Goal: Transaction & Acquisition: Purchase product/service

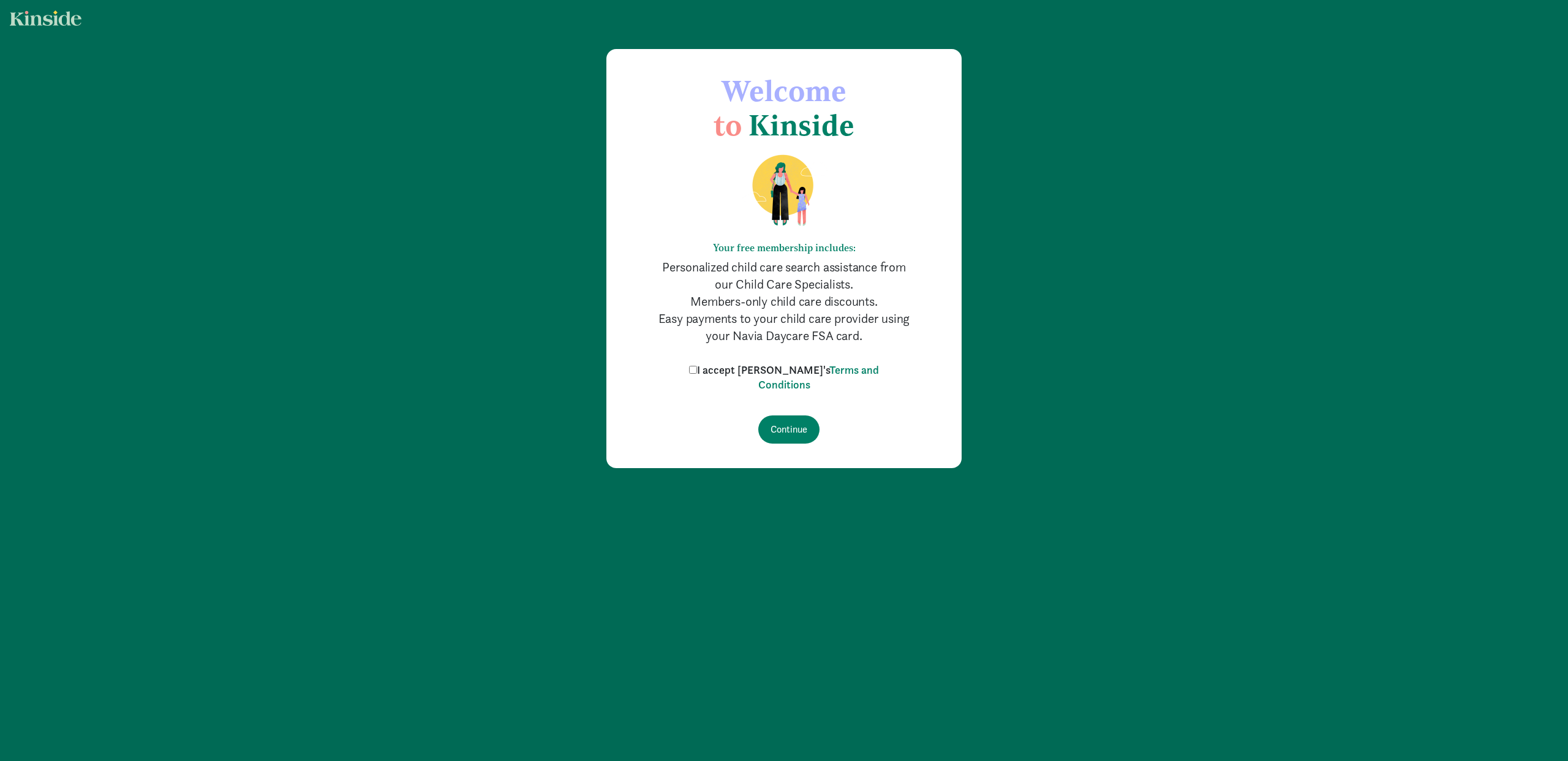
click at [697, 370] on input "I accept Kinside's Terms and Conditions" at bounding box center [693, 369] width 8 height 8
checkbox input "true"
click at [792, 431] on input "Continue" at bounding box center [789, 429] width 61 height 28
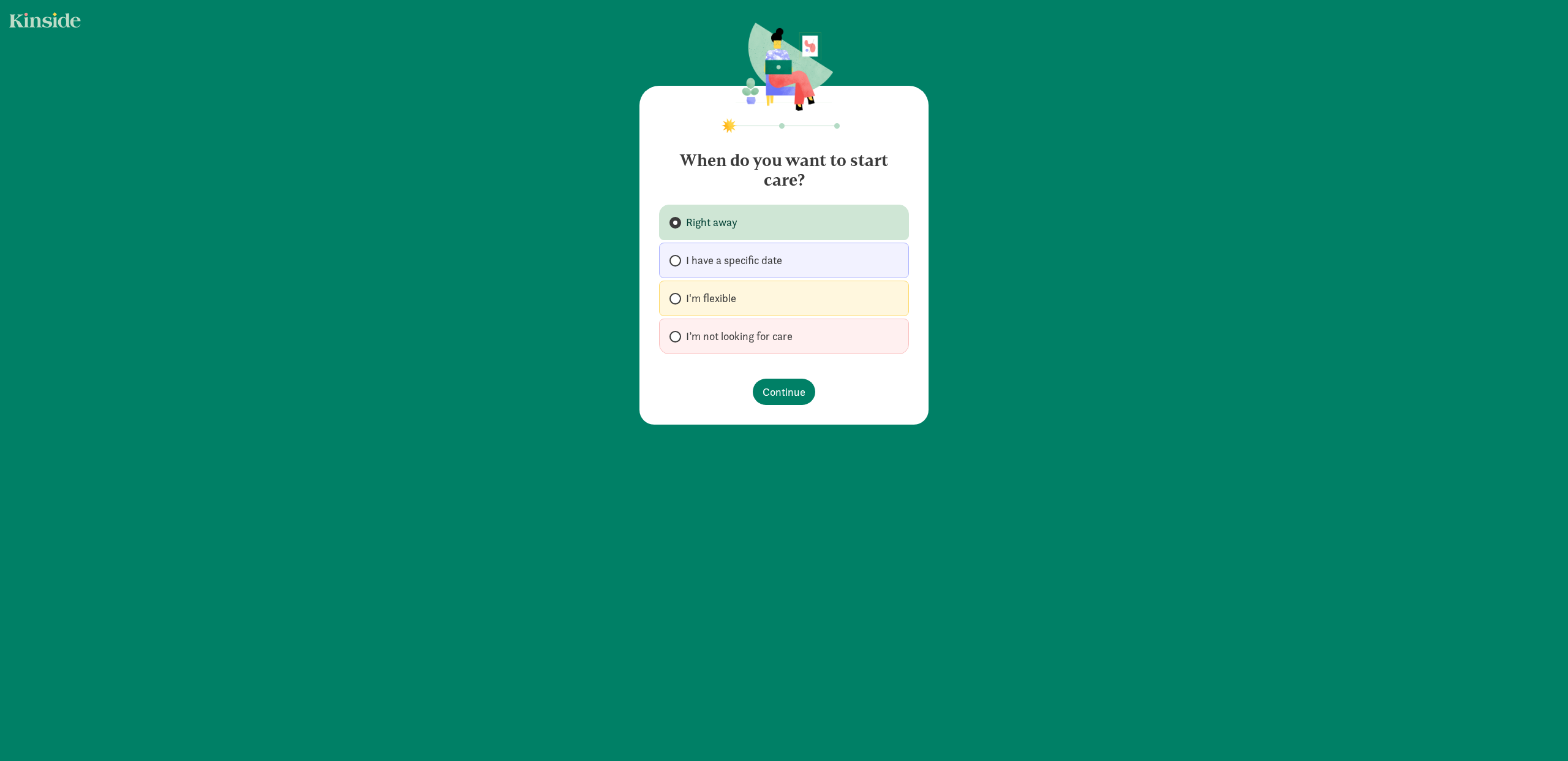
click at [712, 325] on label "I’m not looking for care" at bounding box center [784, 336] width 250 height 36
click at [677, 333] on input "I’m not looking for care" at bounding box center [673, 336] width 8 height 8
radio input "true"
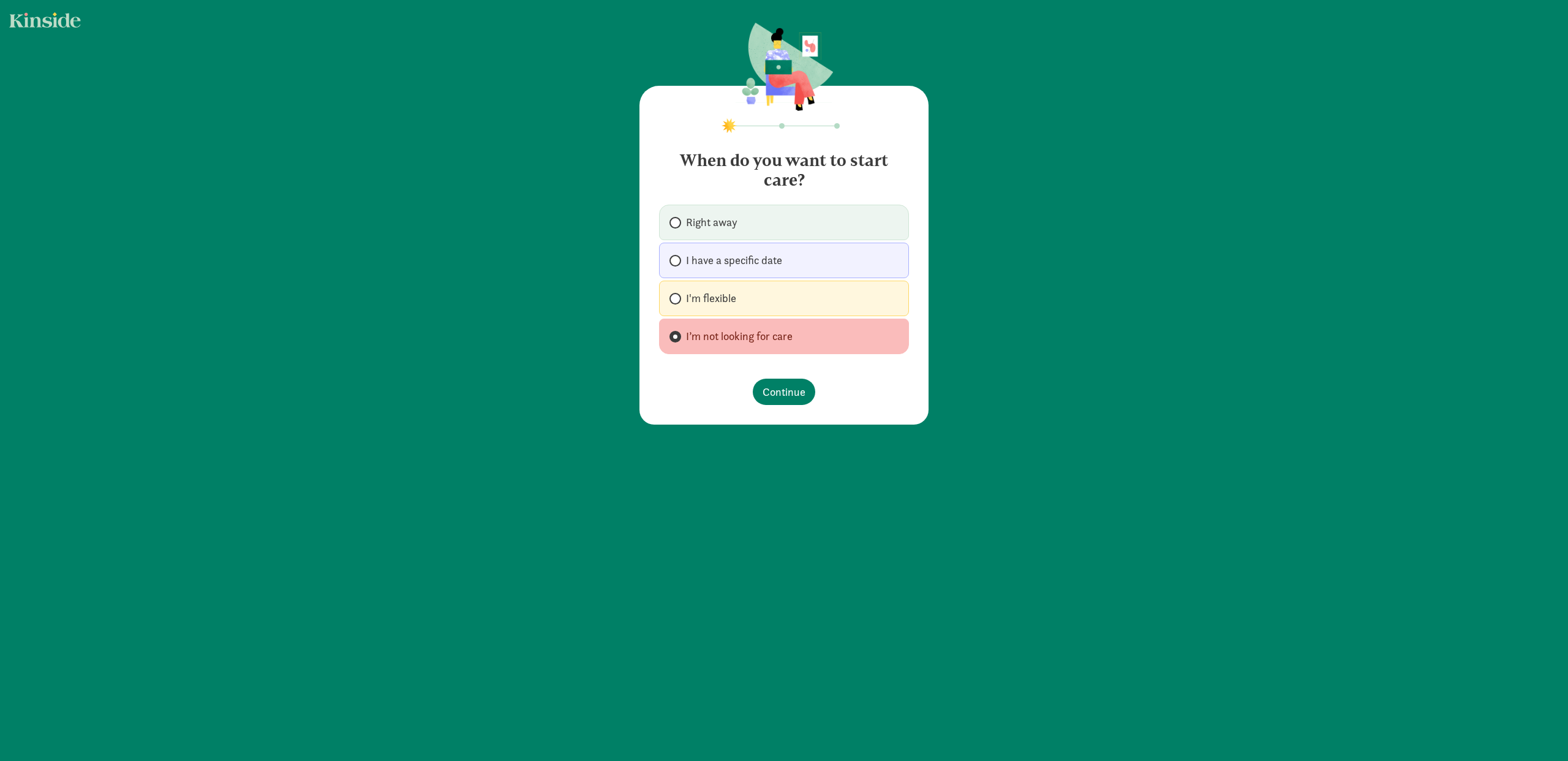
click at [672, 213] on label "Right away" at bounding box center [784, 222] width 250 height 36
click at [672, 219] on input "Right away" at bounding box center [673, 222] width 8 height 8
radio input "true"
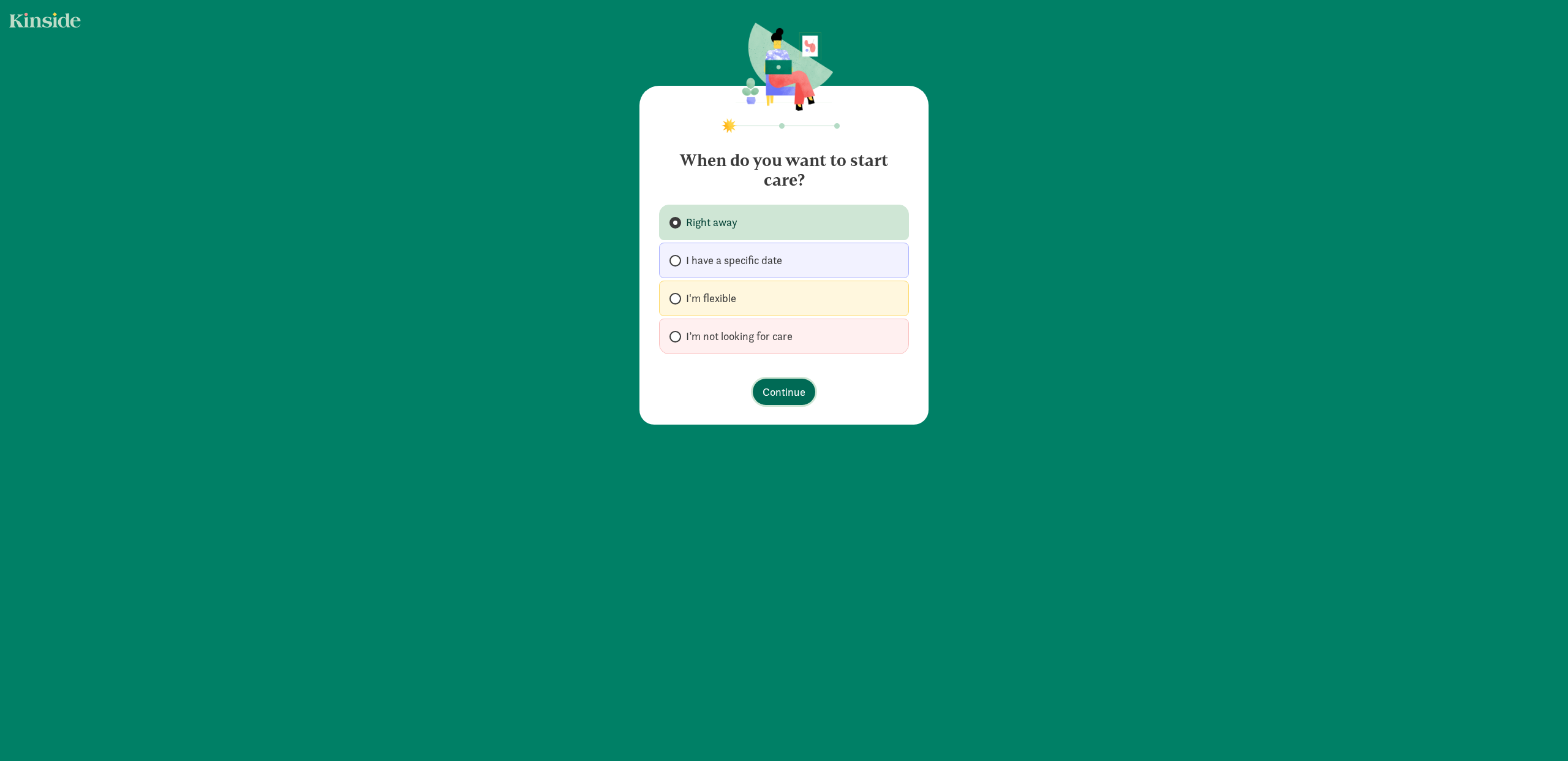
click at [763, 386] on span "Continue" at bounding box center [784, 391] width 43 height 17
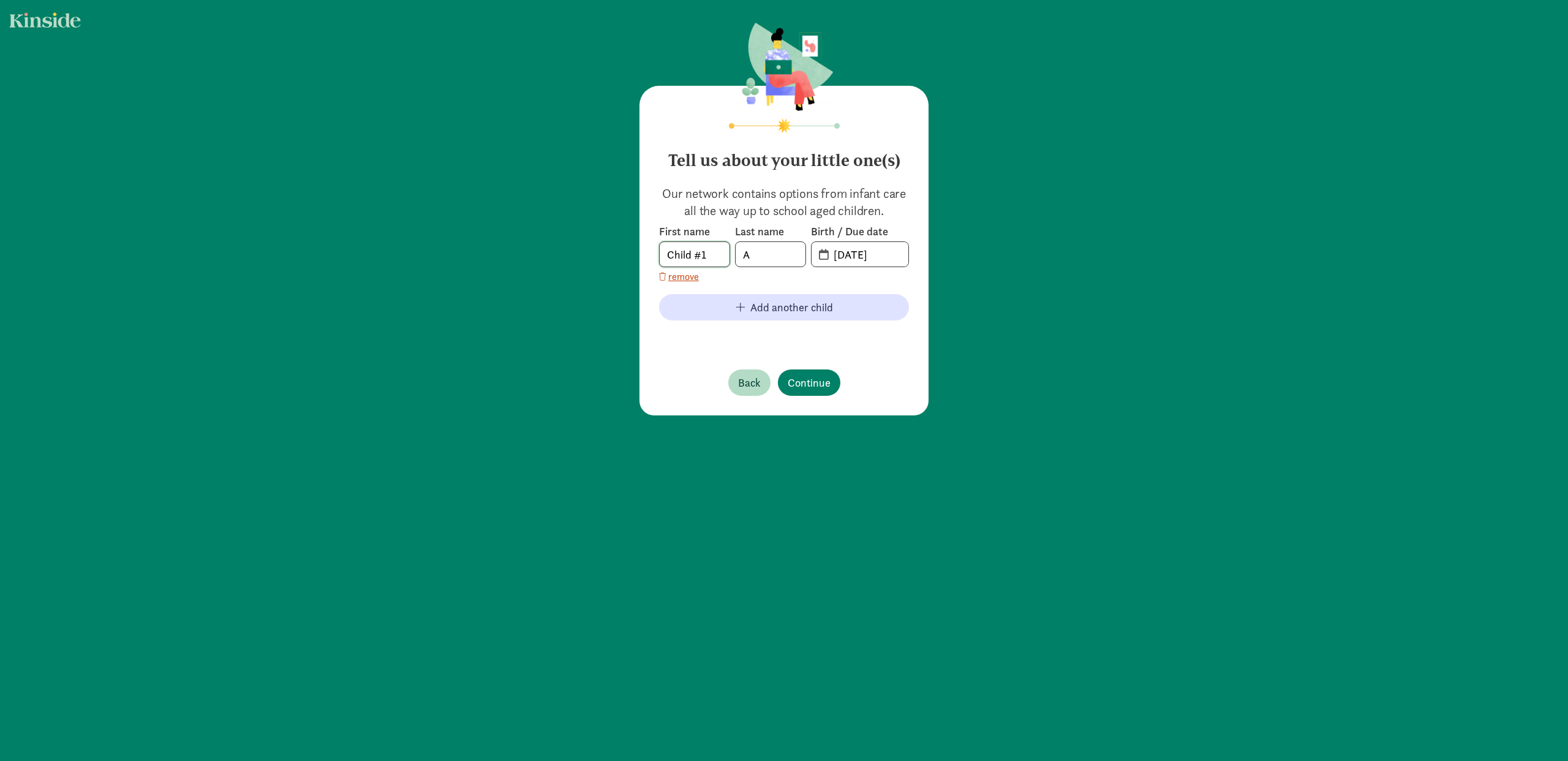
click at [702, 255] on input "Child #1" at bounding box center [694, 254] width 70 height 25
type input "Sloane"
type input "D"
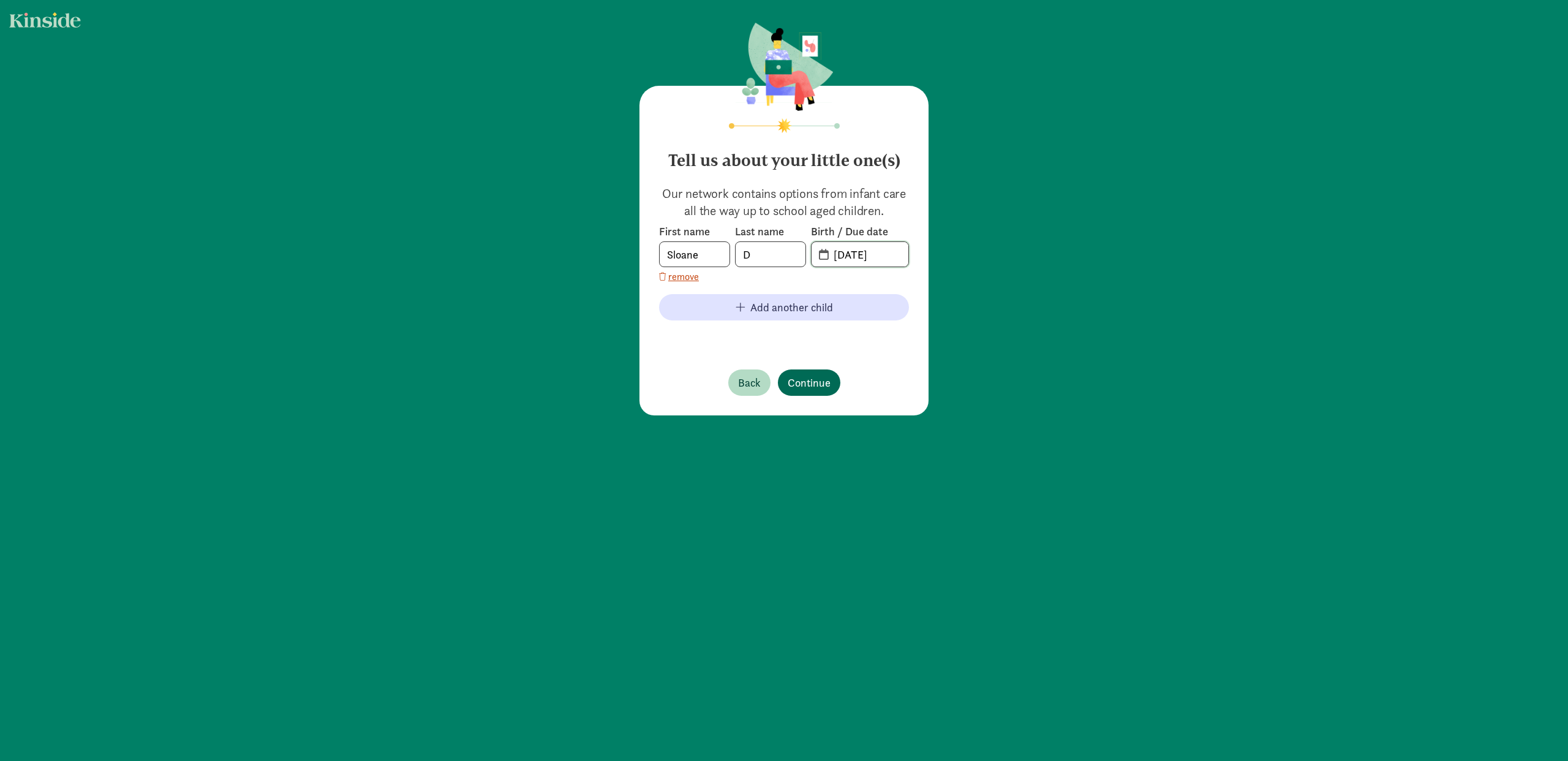
type input "05-28-2024"
click at [805, 383] on span "Continue" at bounding box center [809, 382] width 43 height 17
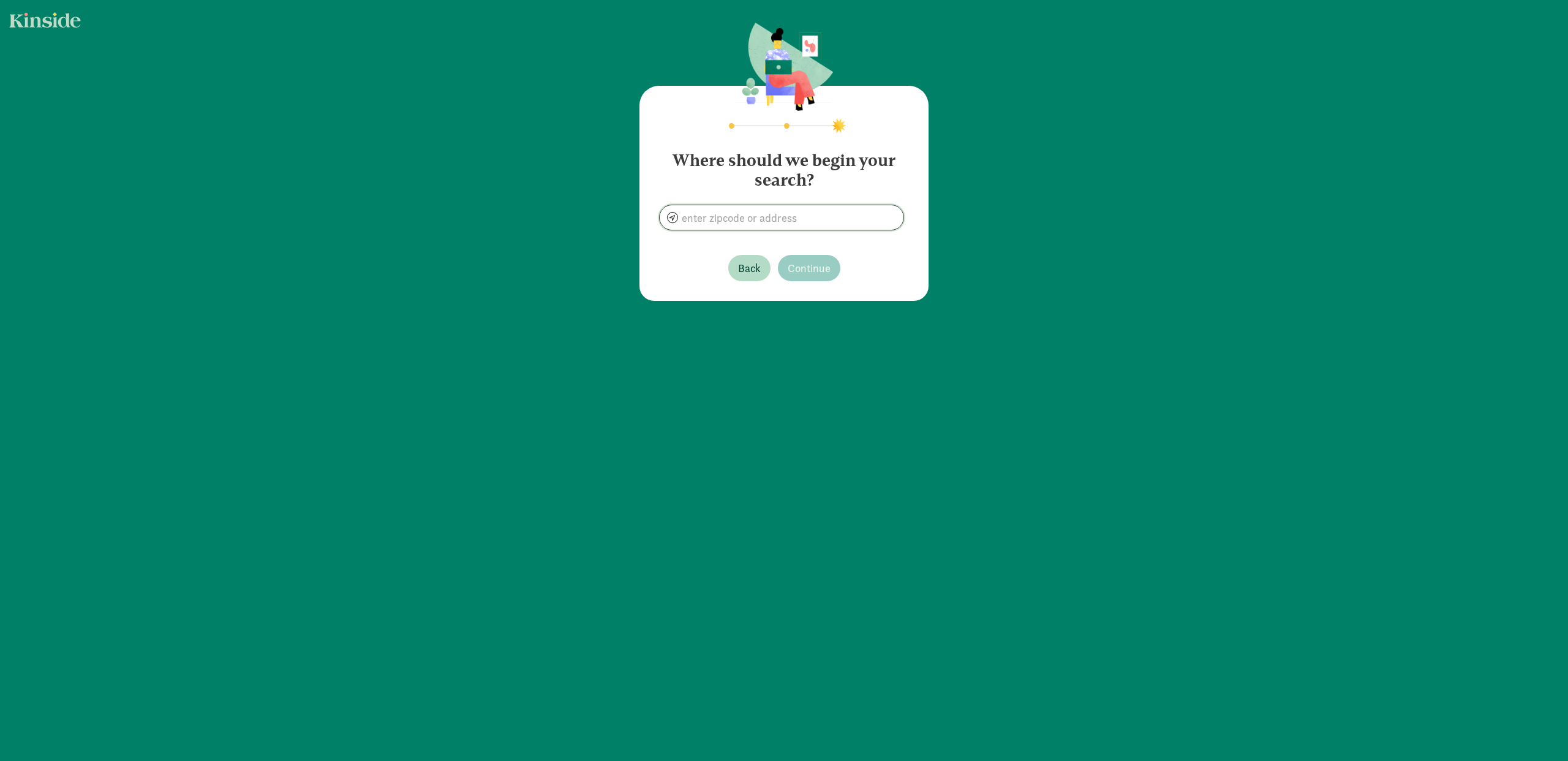
click at [768, 221] on input at bounding box center [782, 218] width 244 height 25
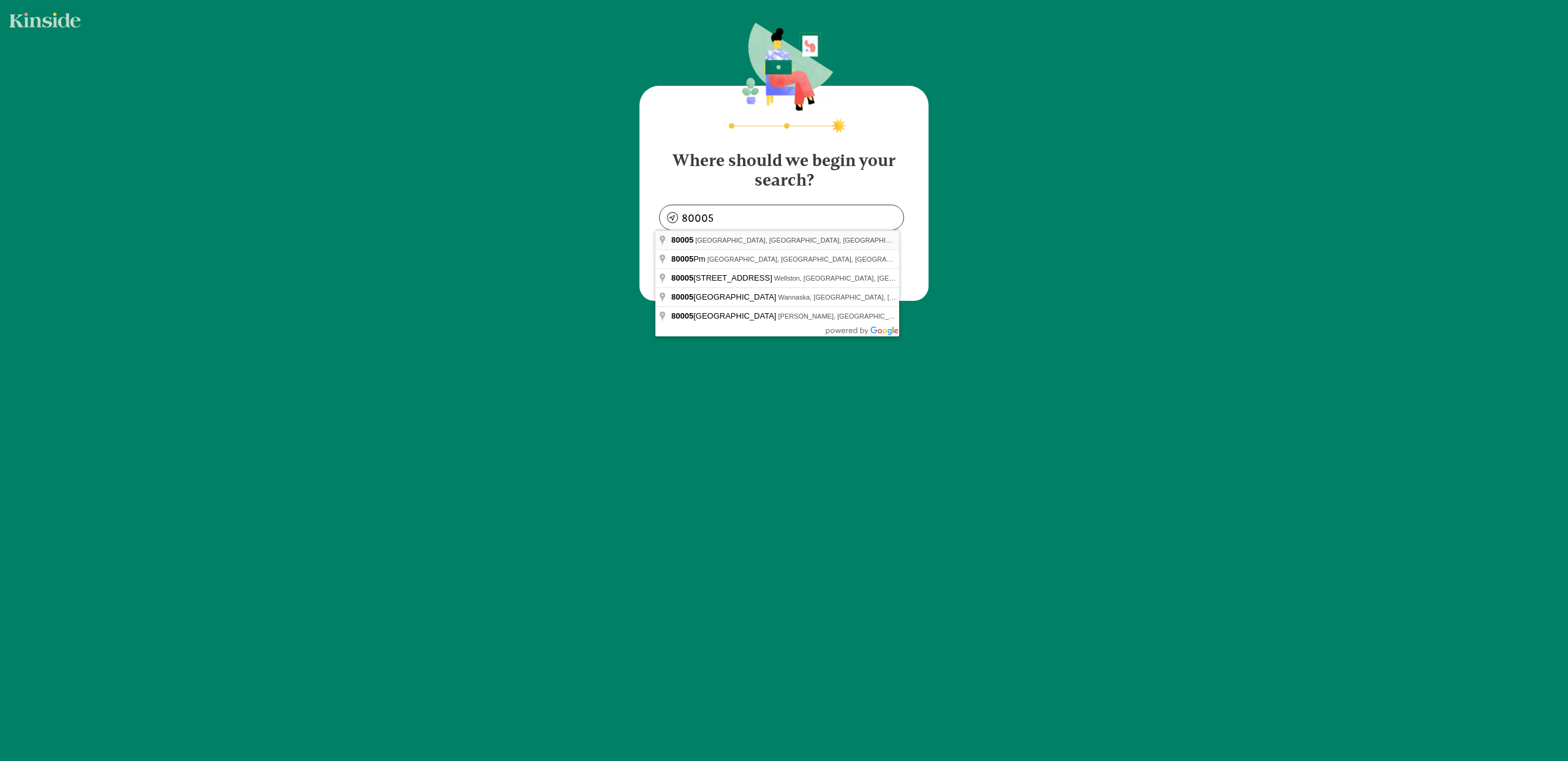
type input "Westminster, CO 80005, USA"
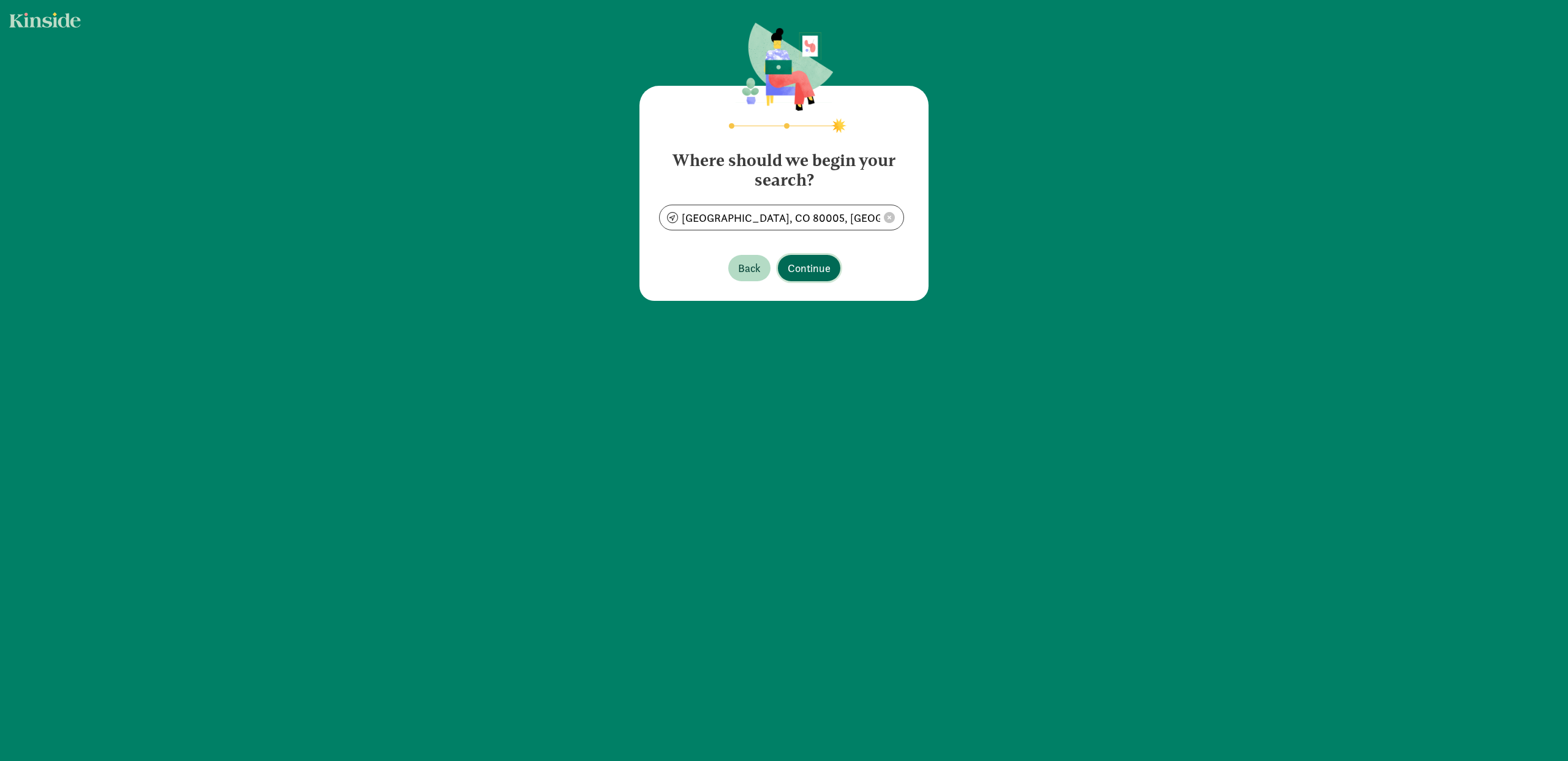
click at [826, 266] on button "Continue" at bounding box center [808, 268] width 62 height 26
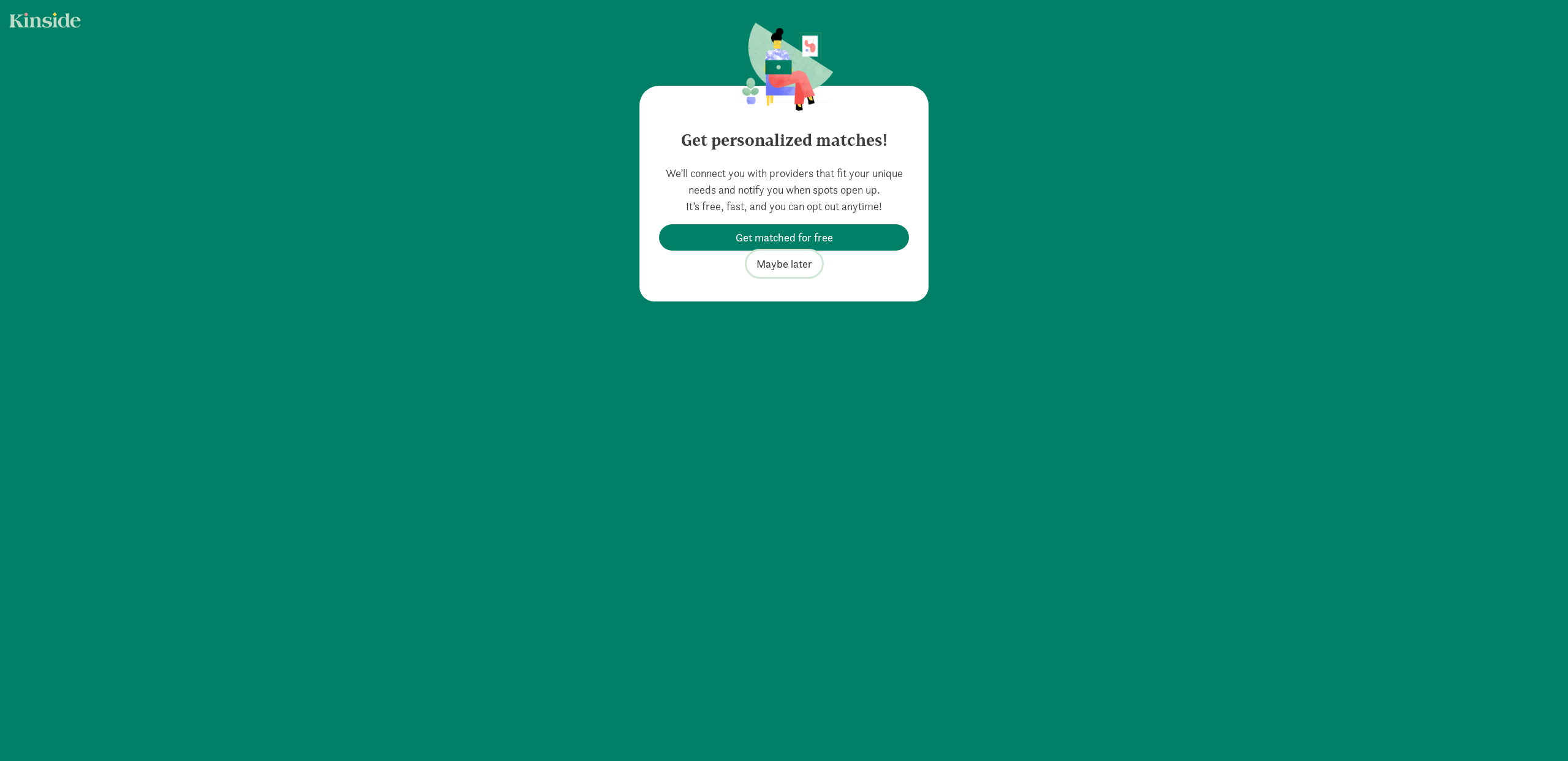
click at [792, 262] on span "Maybe later" at bounding box center [784, 264] width 55 height 17
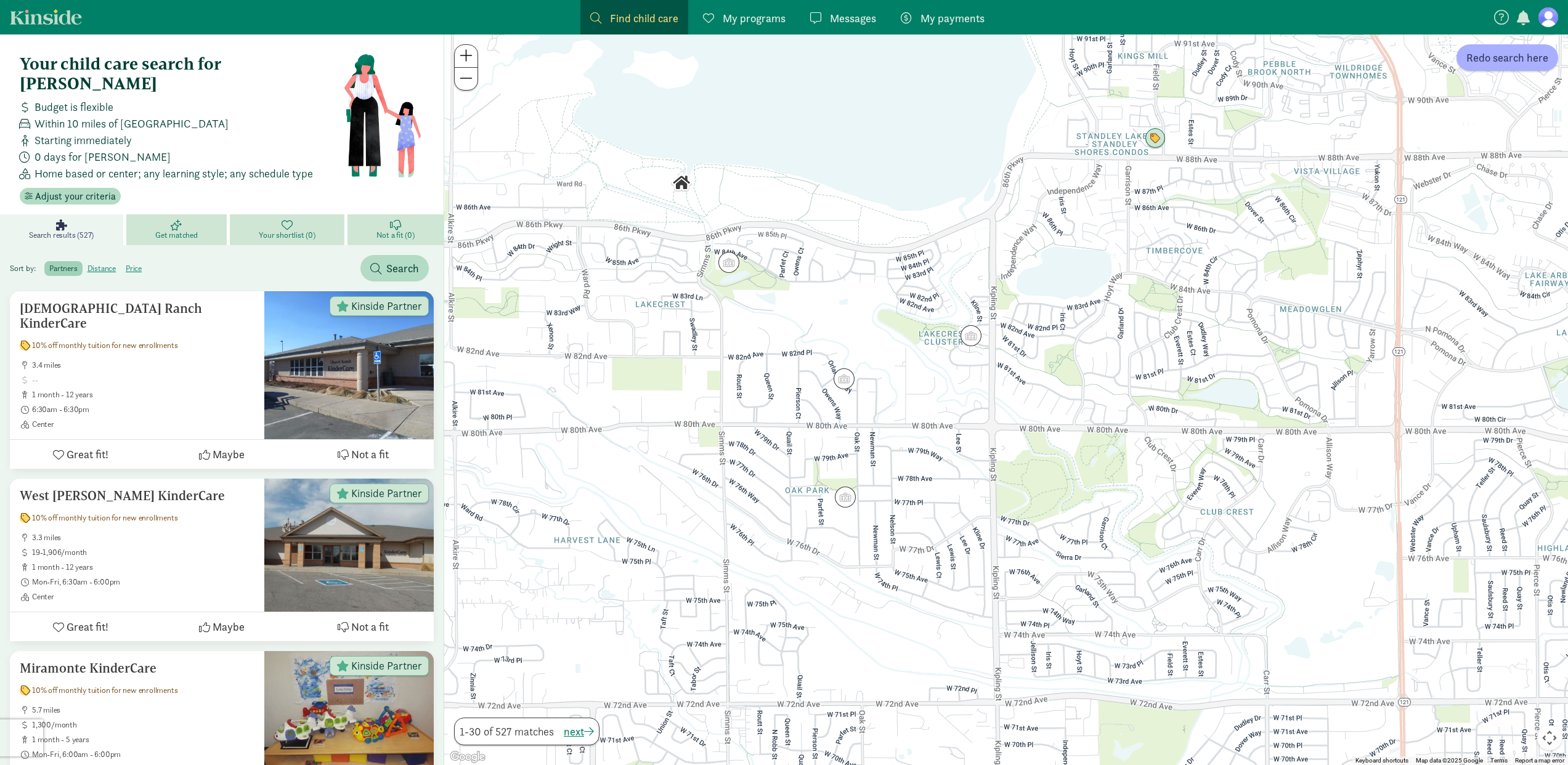
drag, startPoint x: 1028, startPoint y: 148, endPoint x: 1033, endPoint y: 249, distance: 101.1
click at [1033, 249] on div at bounding box center [1006, 400] width 1124 height 730
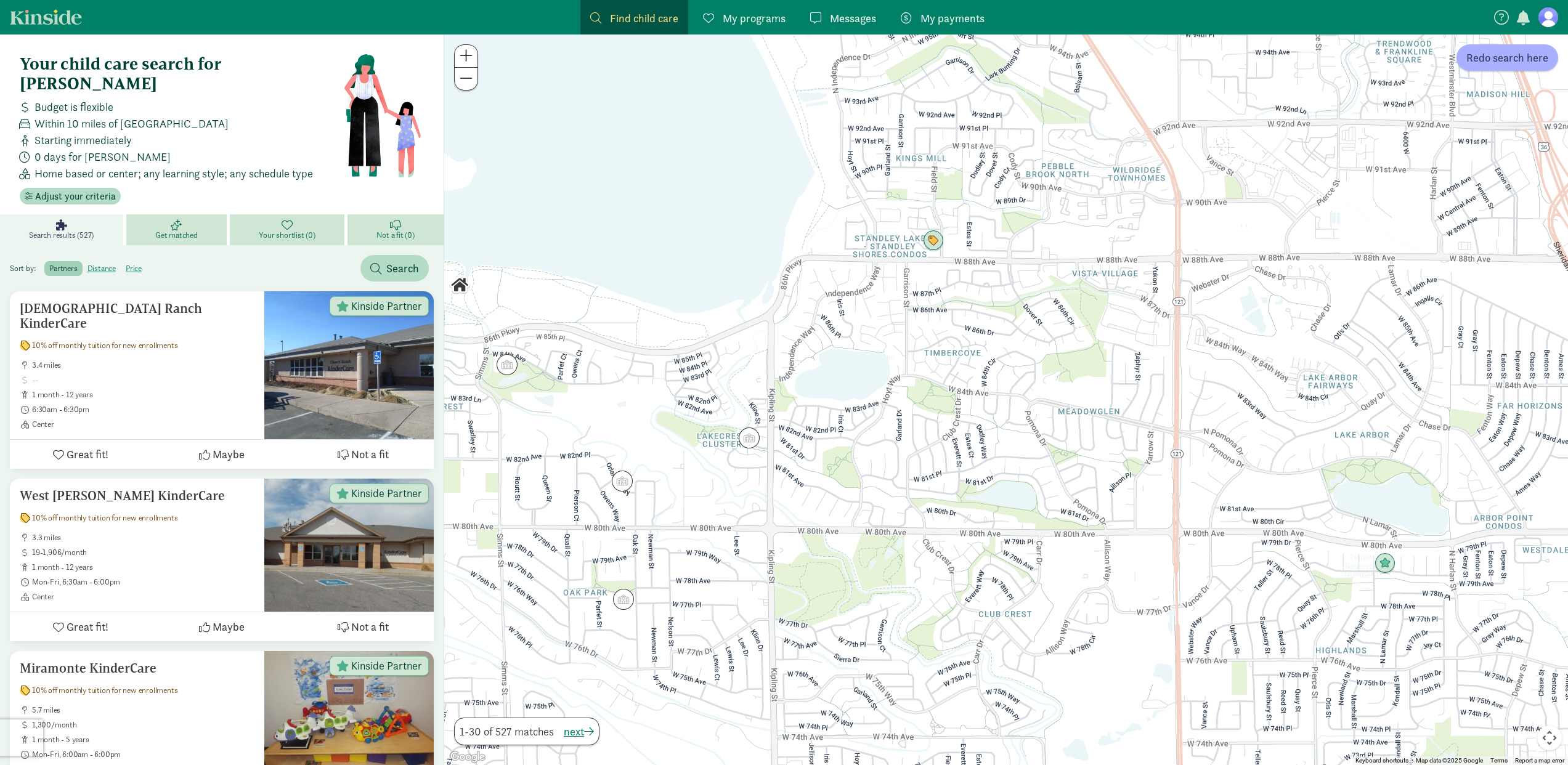
drag, startPoint x: 1121, startPoint y: 221, endPoint x: 896, endPoint y: 327, distance: 248.7
click at [896, 327] on div at bounding box center [1006, 400] width 1124 height 730
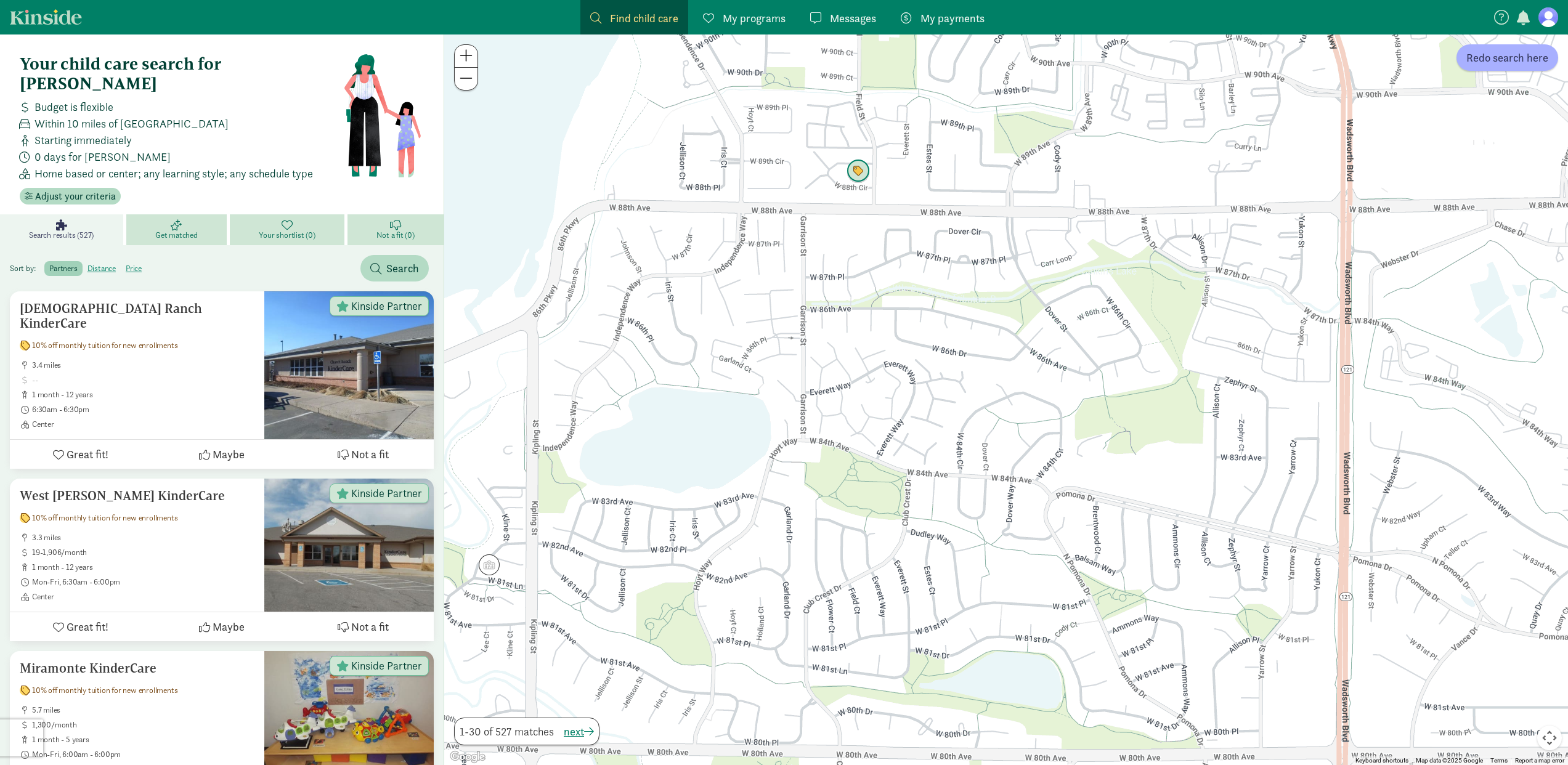
click at [857, 174] on img "Click to see details" at bounding box center [858, 171] width 24 height 24
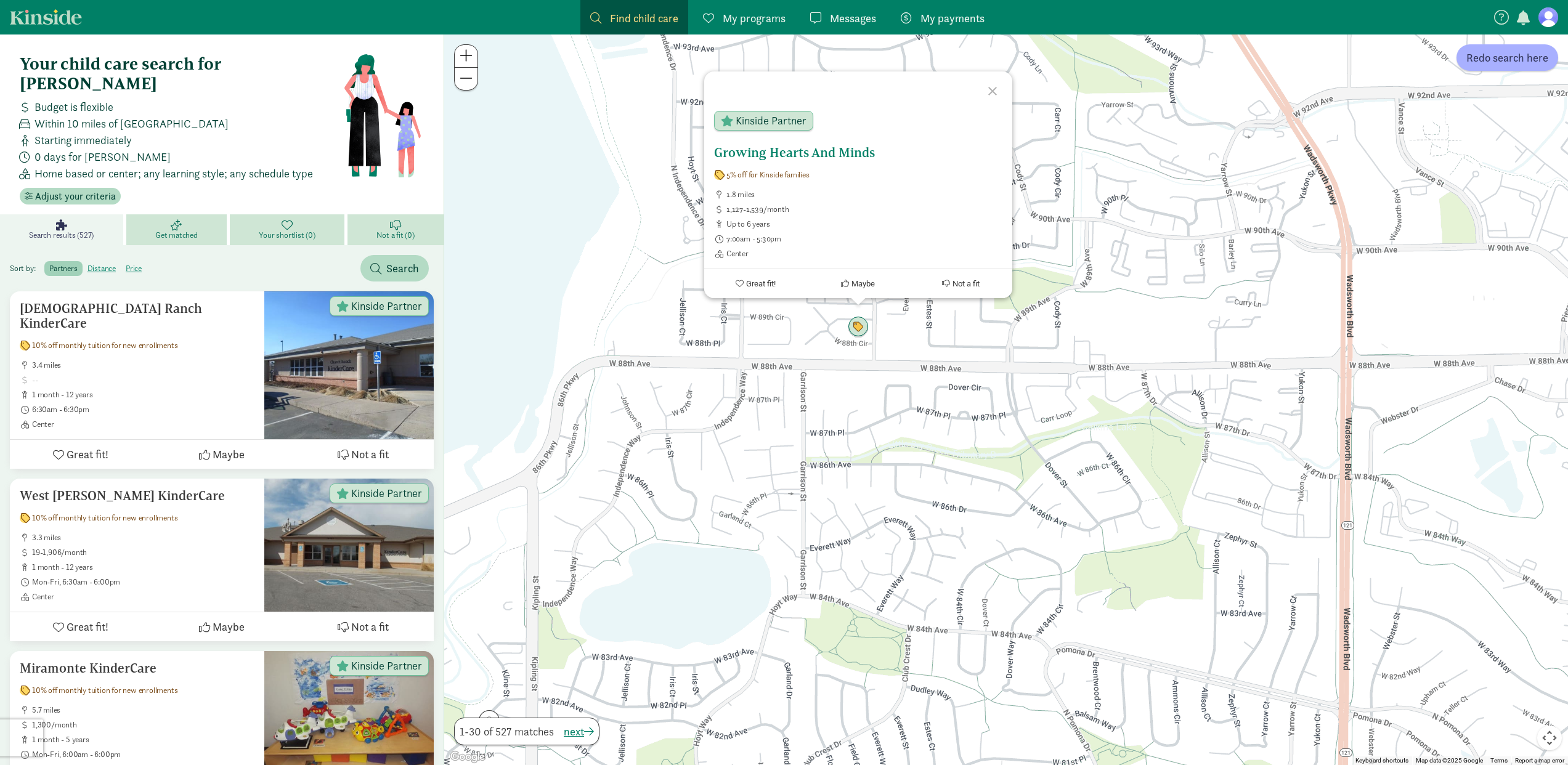
click at [786, 165] on div "Growing Hearts And Minds 5% off for Kinside families 1.8 miles 1,127-1,539/mont…" at bounding box center [858, 202] width 288 height 113
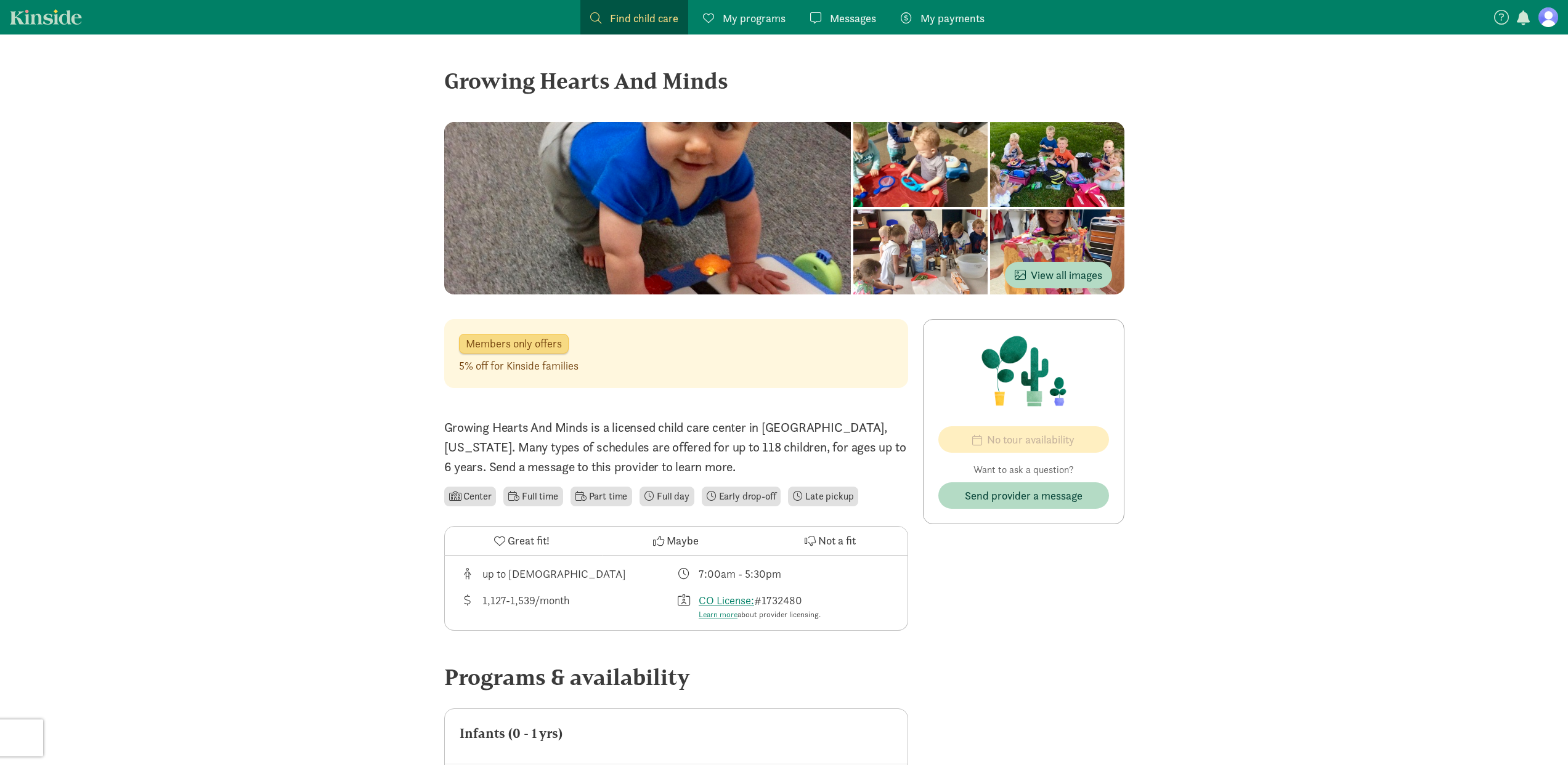
click at [765, 18] on span "My programs" at bounding box center [754, 18] width 63 height 17
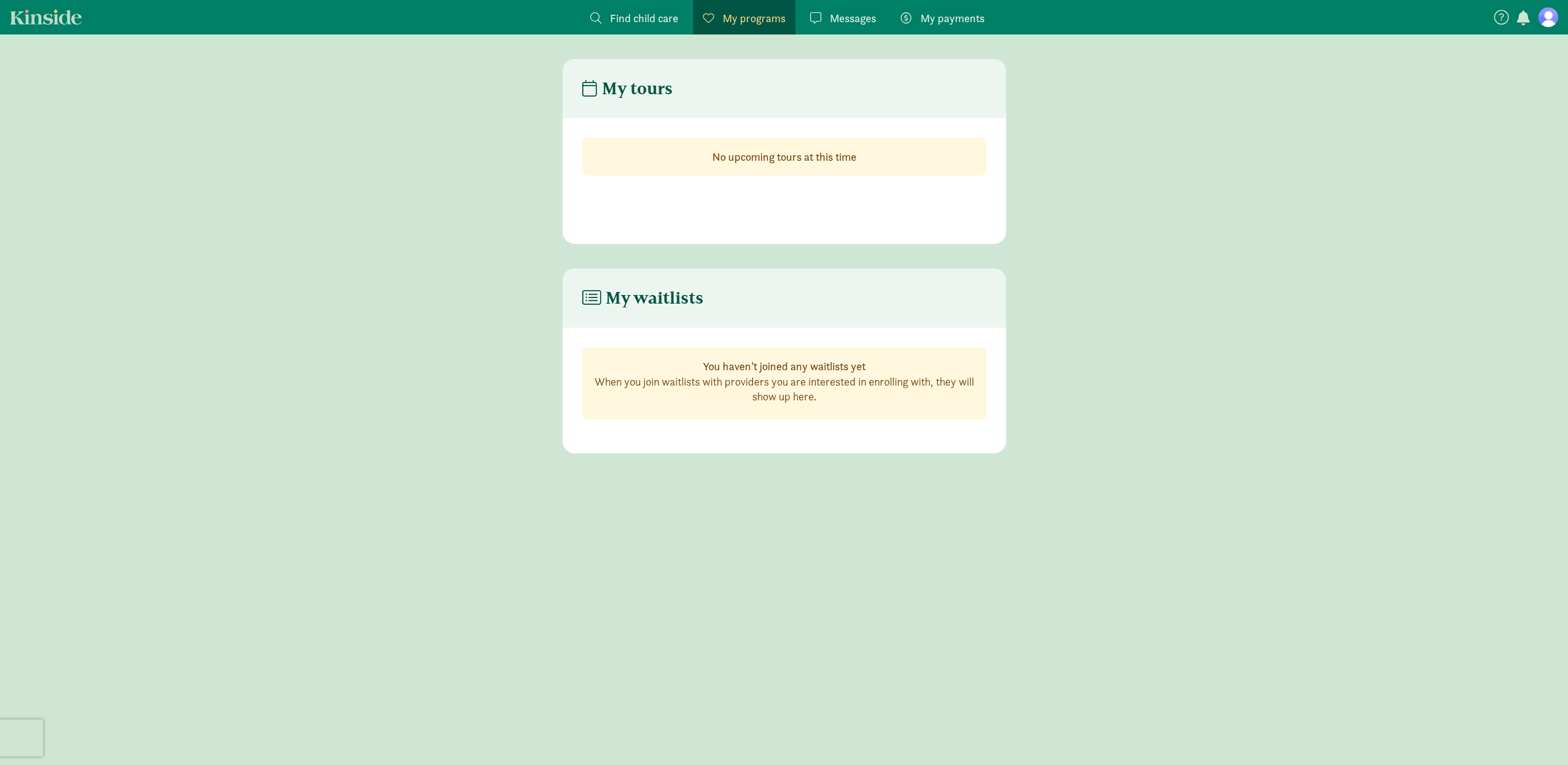
click at [663, 22] on span "Find child care" at bounding box center [644, 18] width 68 height 17
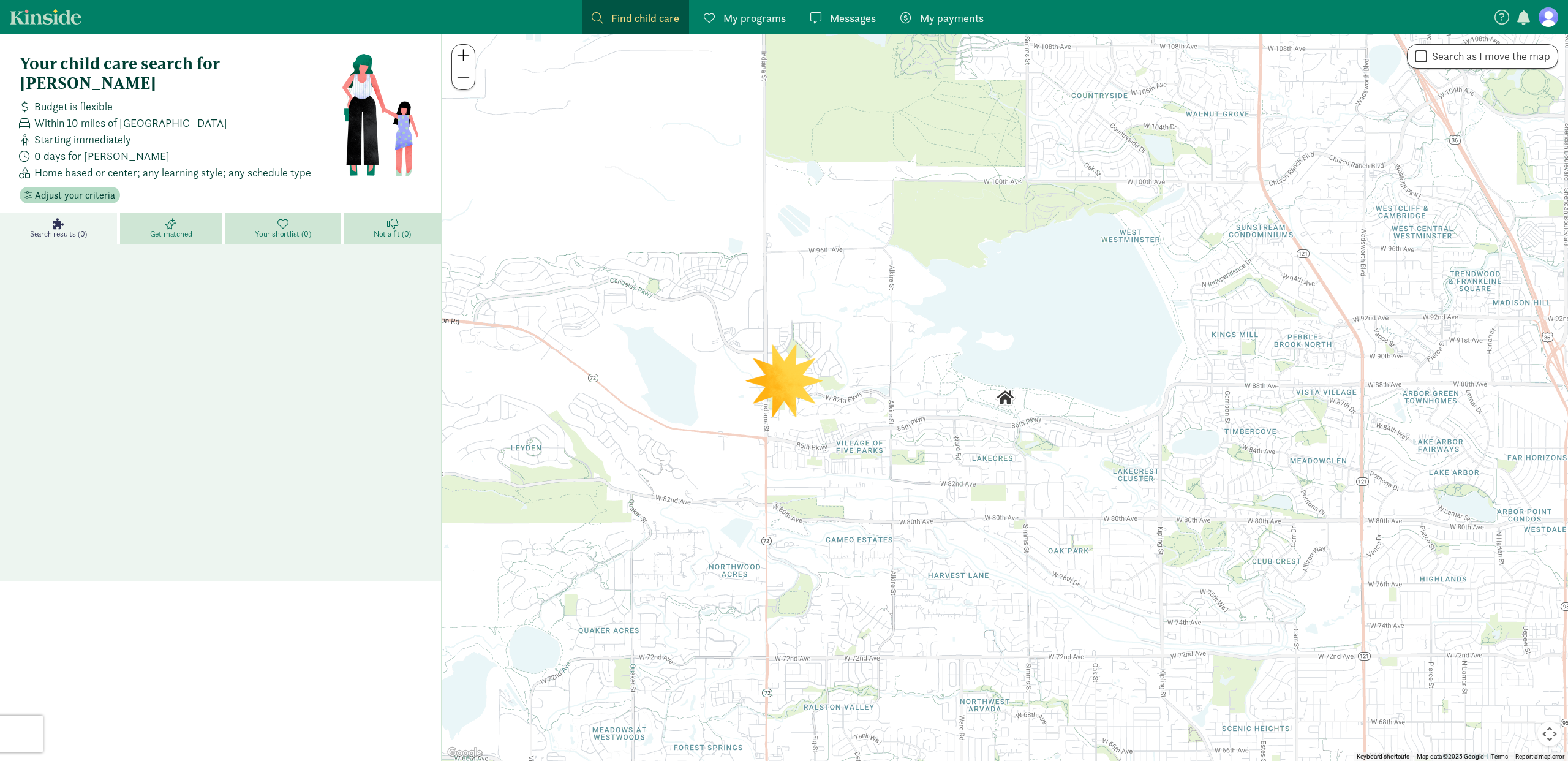
click at [951, 23] on span "My payments" at bounding box center [951, 18] width 63 height 17
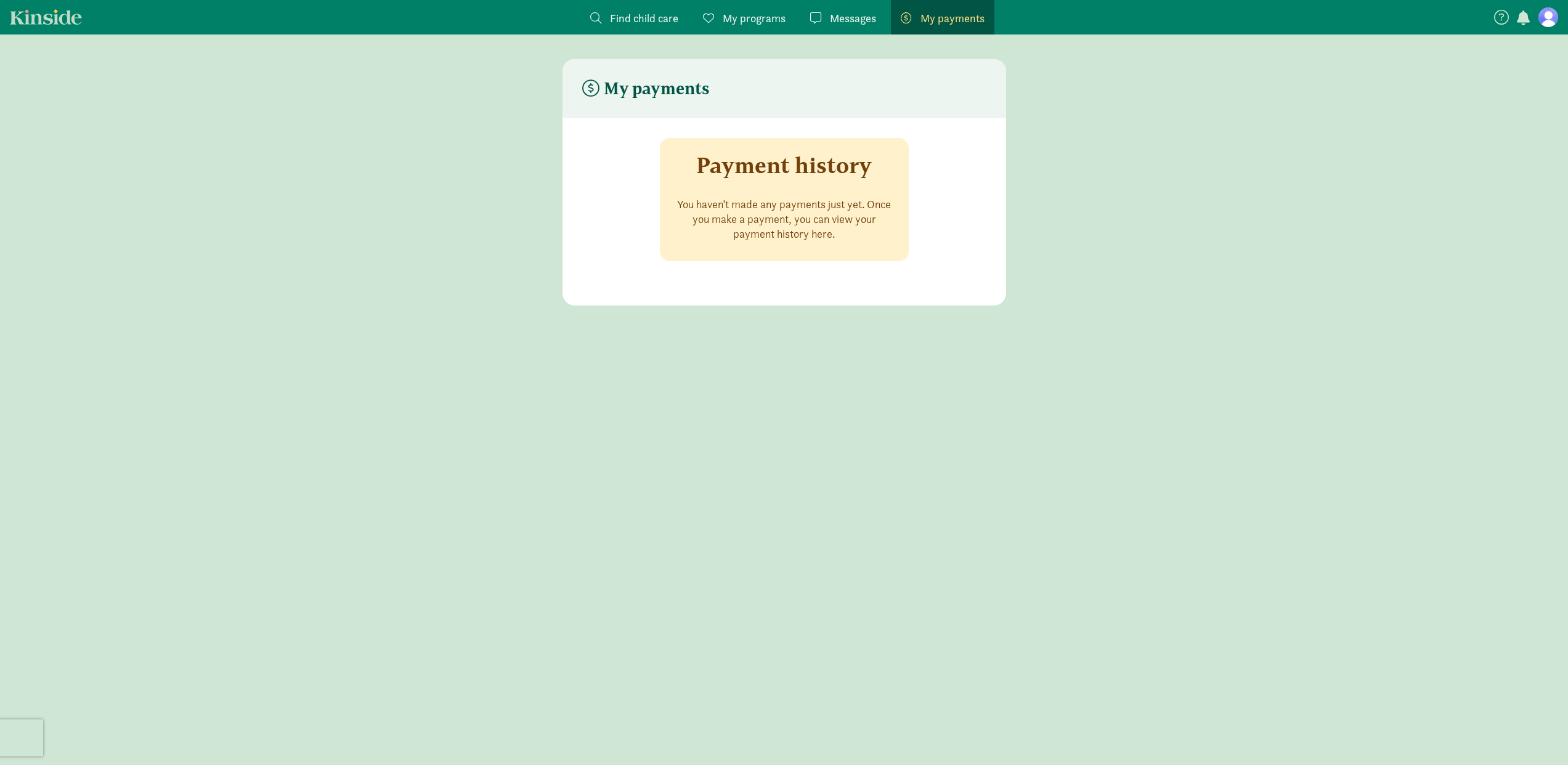
click at [77, 14] on link "Kinside" at bounding box center [46, 17] width 72 height 15
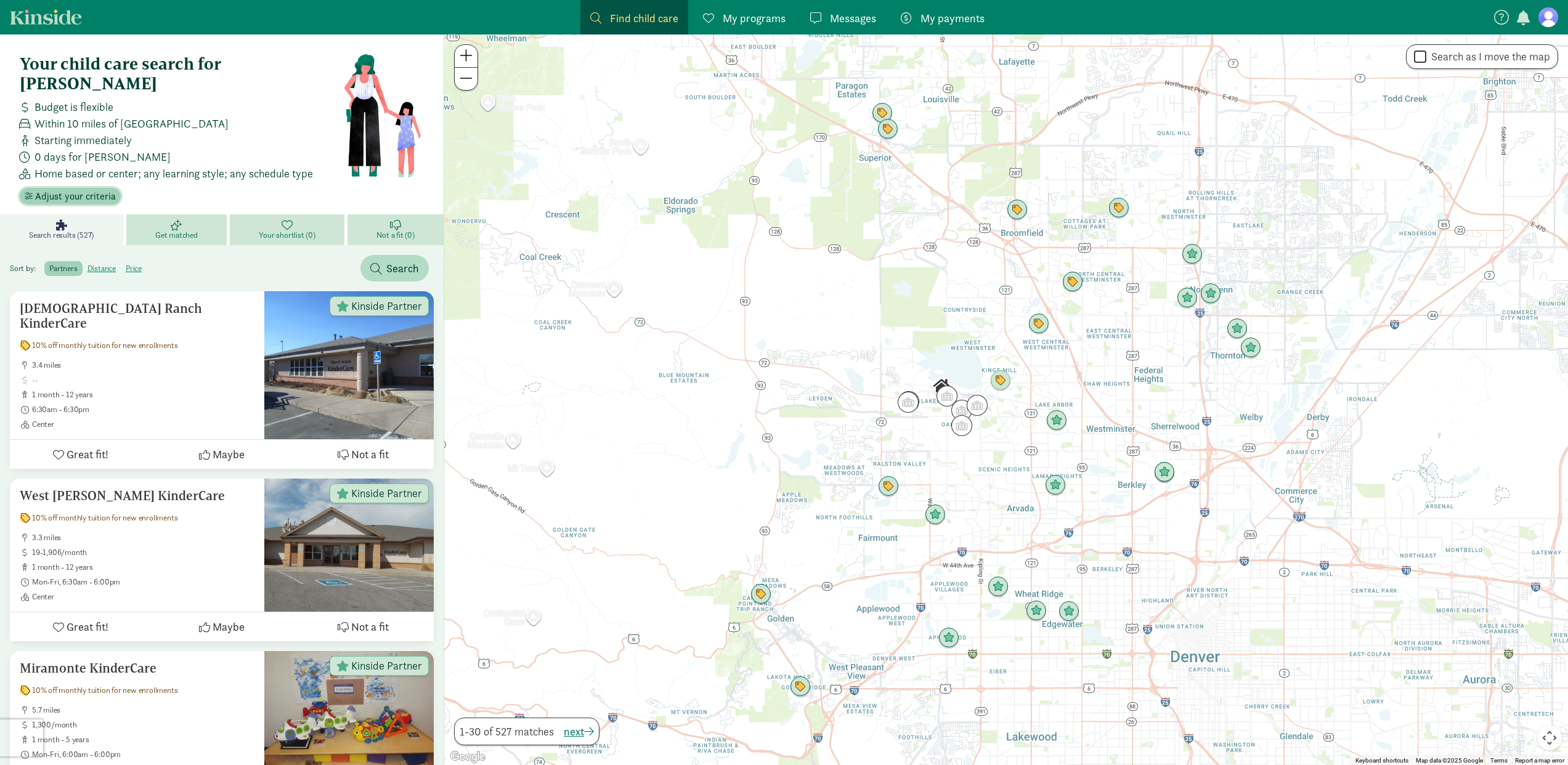
click at [65, 189] on span "Adjust your criteria" at bounding box center [76, 196] width 81 height 15
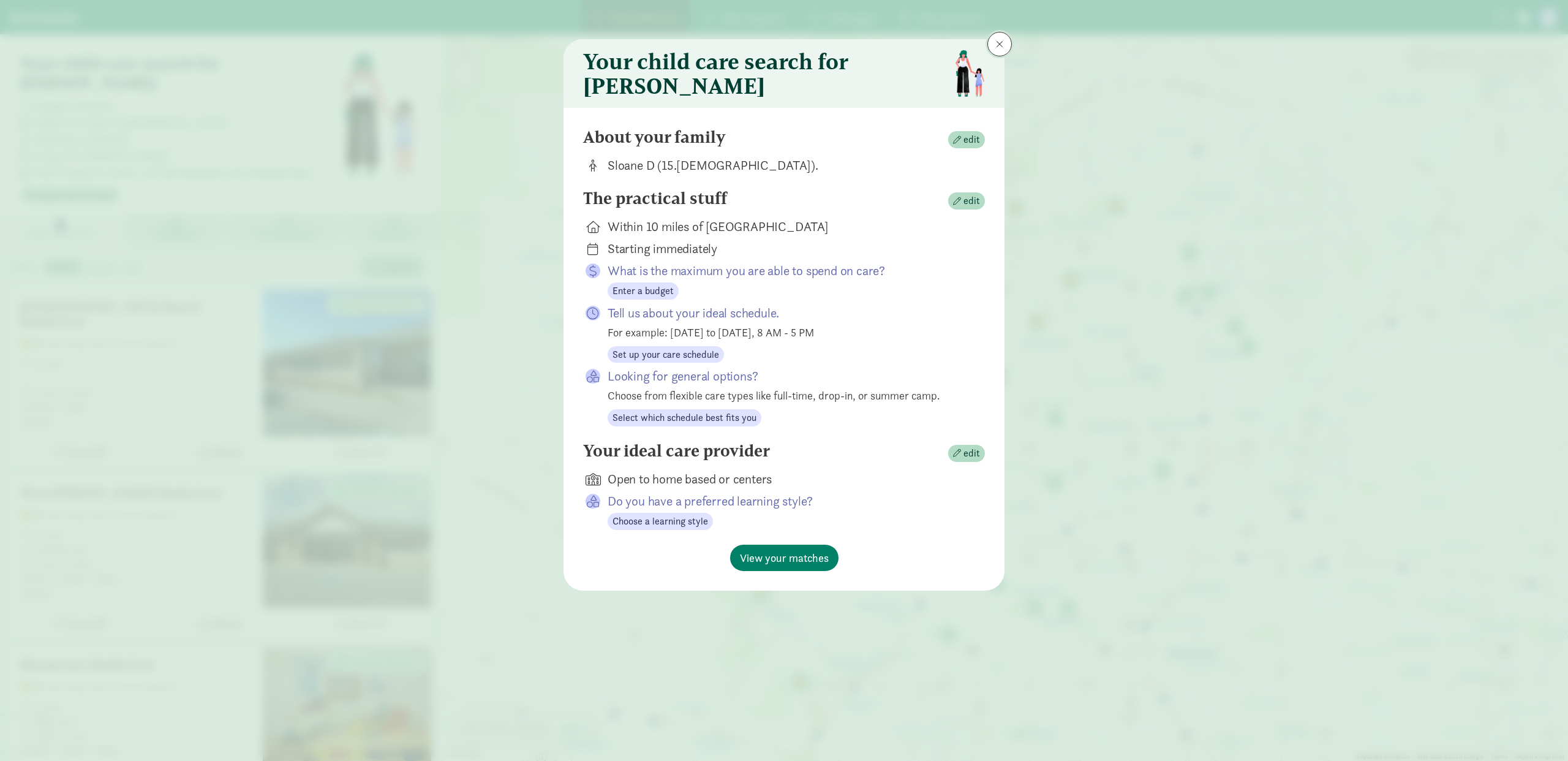
click at [998, 34] on button at bounding box center [999, 44] width 25 height 25
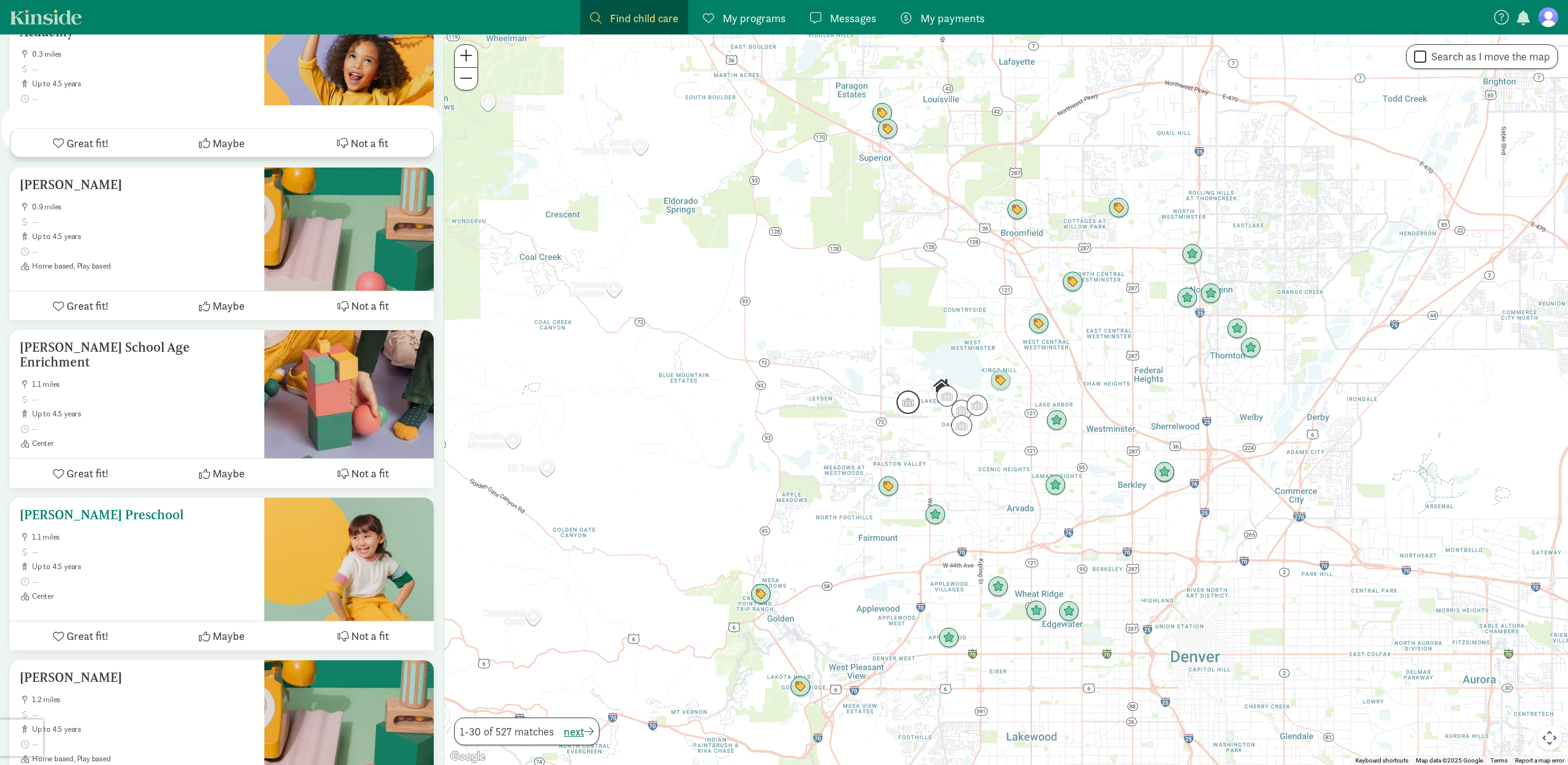
scroll to position [4580, 0]
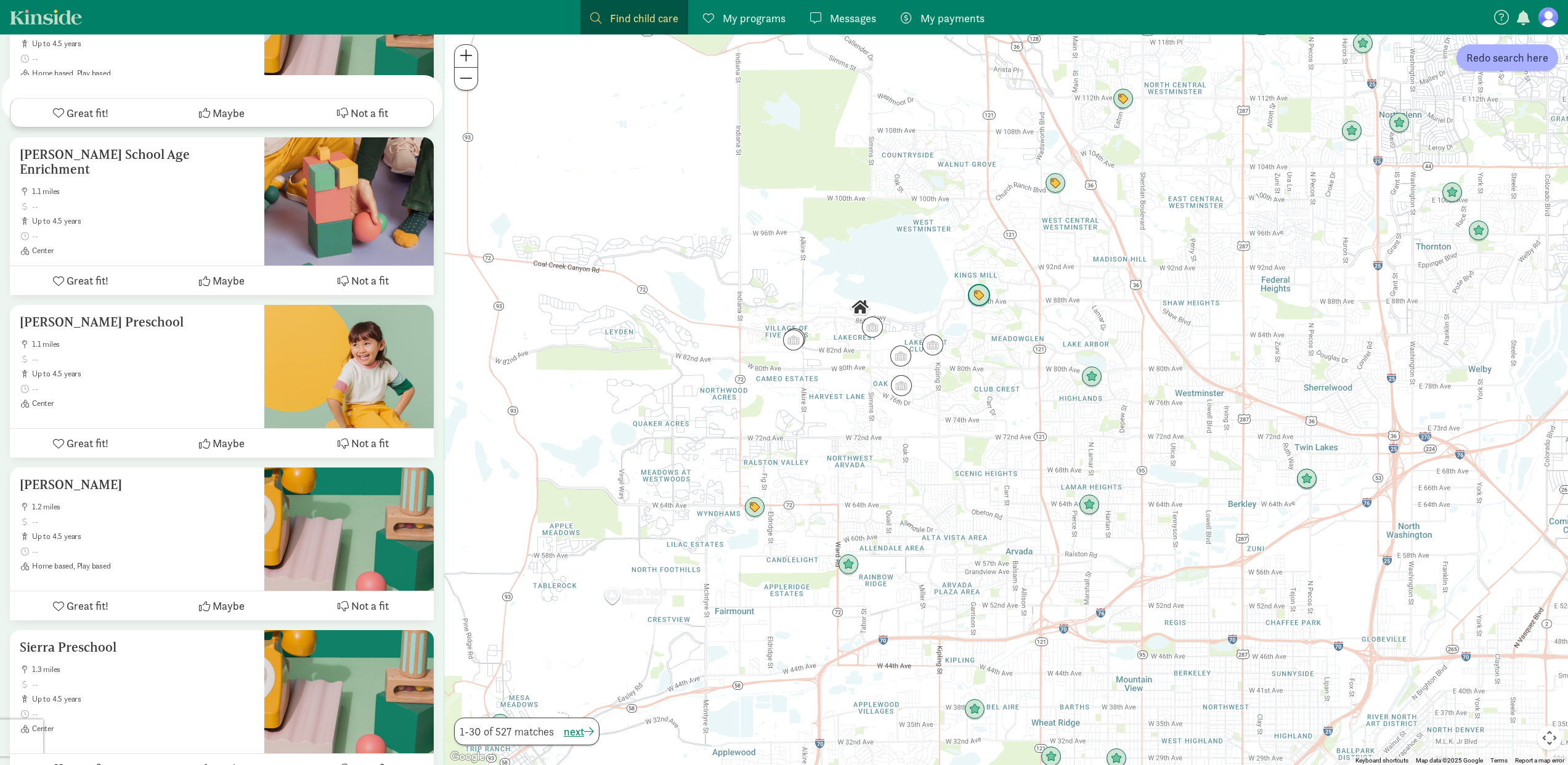
click at [984, 297] on img "Click to see details" at bounding box center [979, 295] width 24 height 24
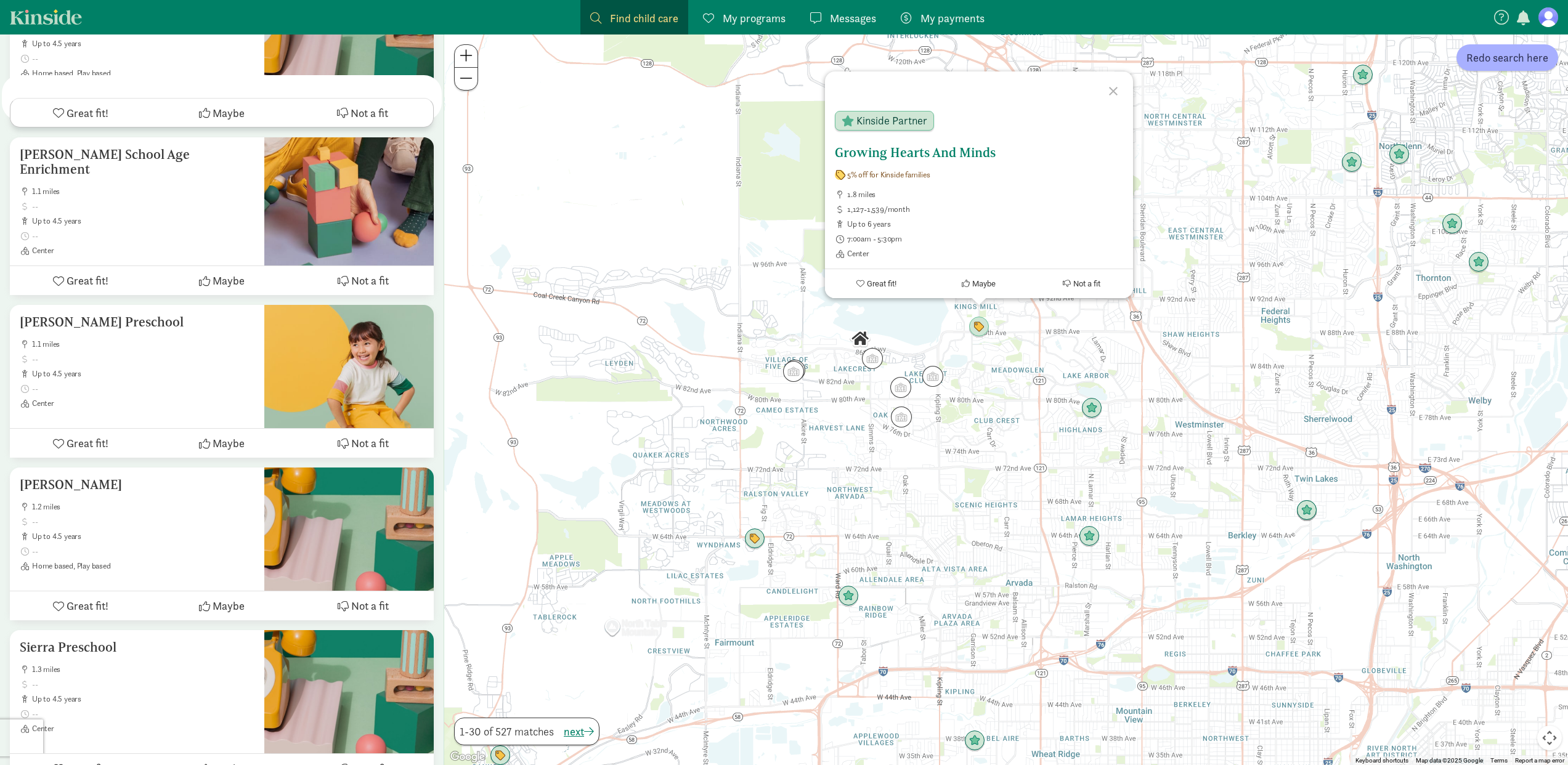
click at [857, 279] on icon at bounding box center [860, 283] width 8 height 8
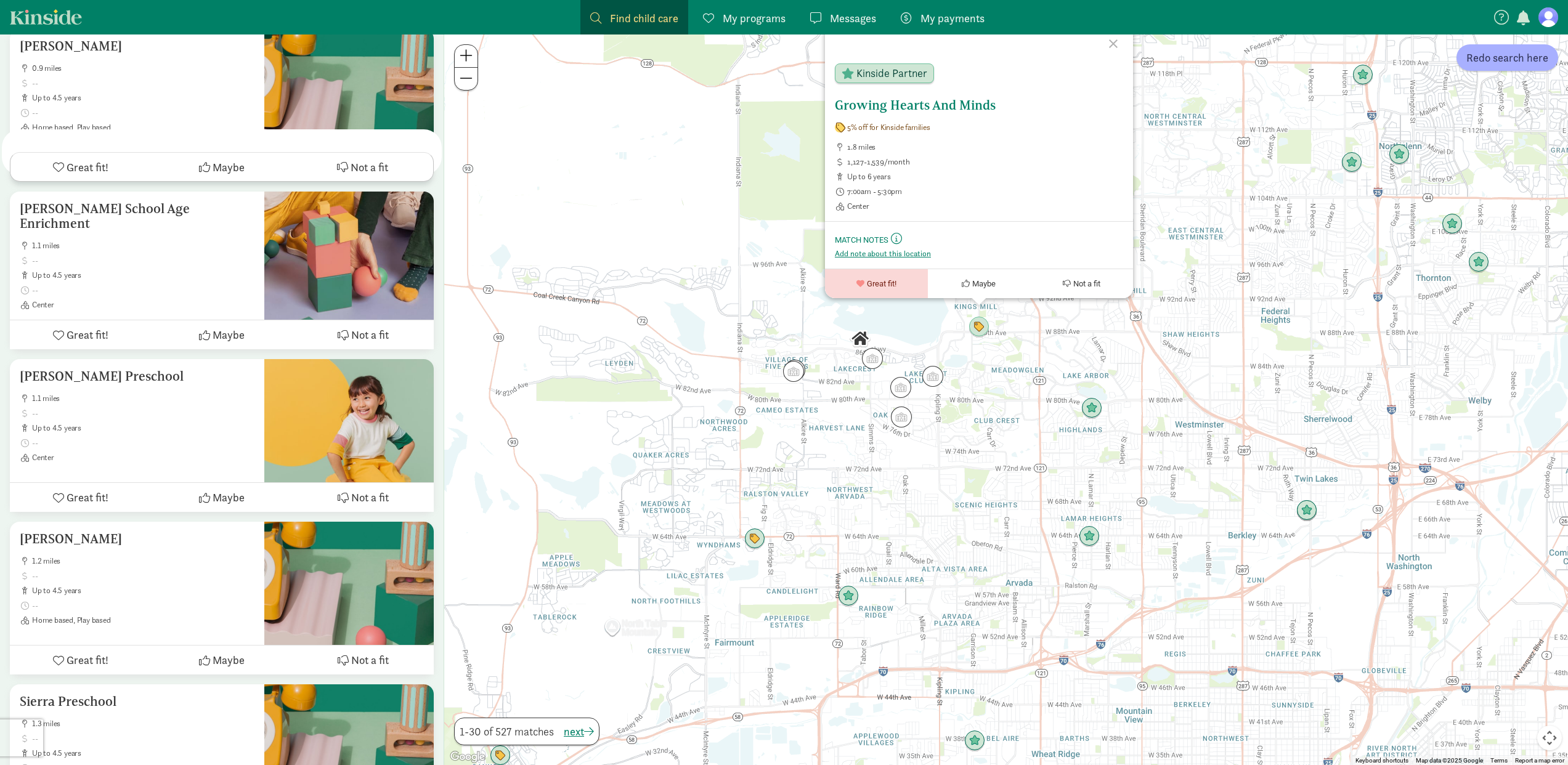
scroll to position [4634, 0]
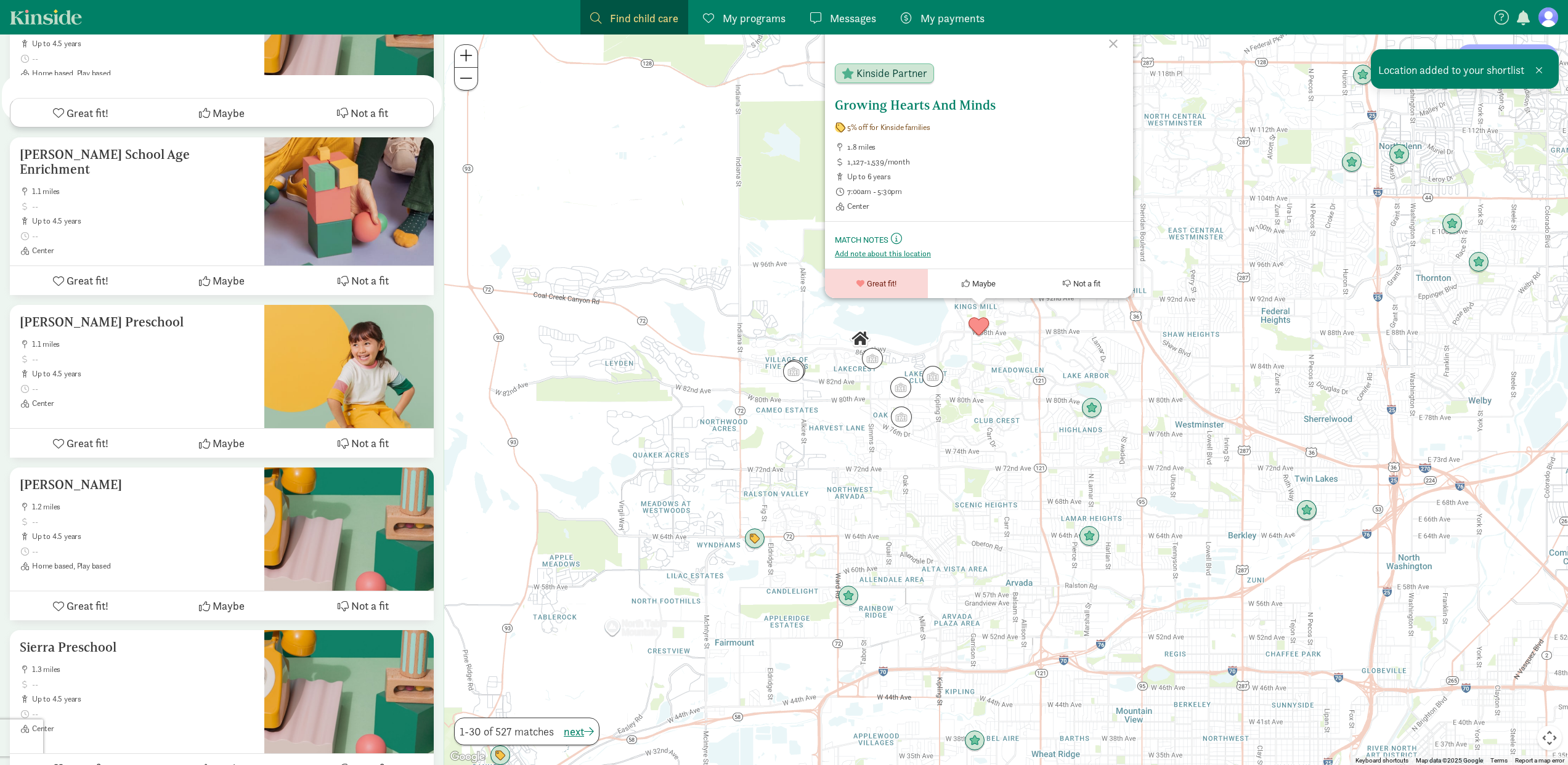
click at [861, 81] on div "Kinside Partner" at bounding box center [884, 73] width 99 height 20
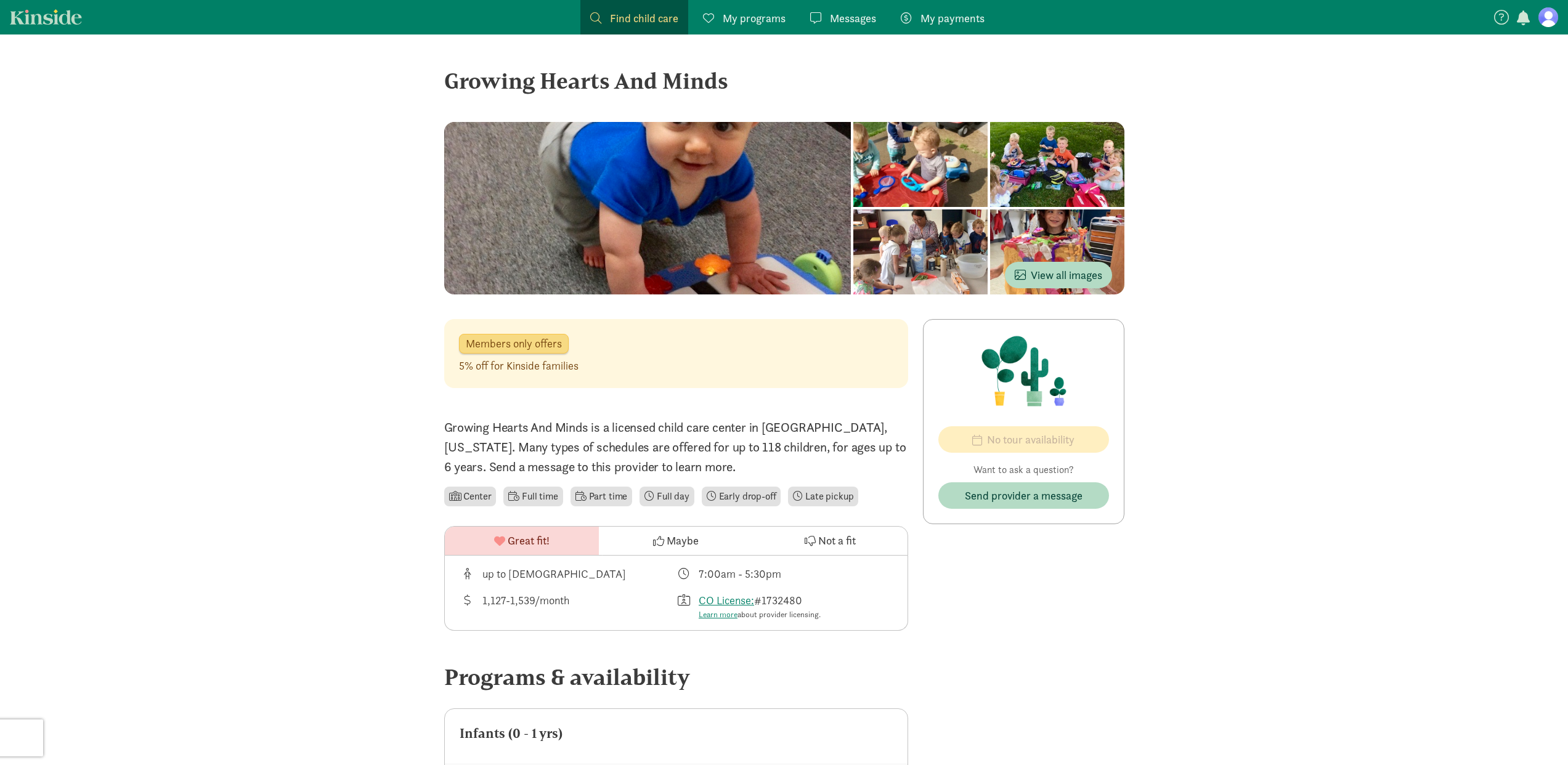
click at [1544, 28] on nav "Find child care Find My programs Programs Messages Messages My payments Pay" at bounding box center [784, 17] width 1568 height 35
click at [1554, 17] on figure at bounding box center [1548, 17] width 20 height 20
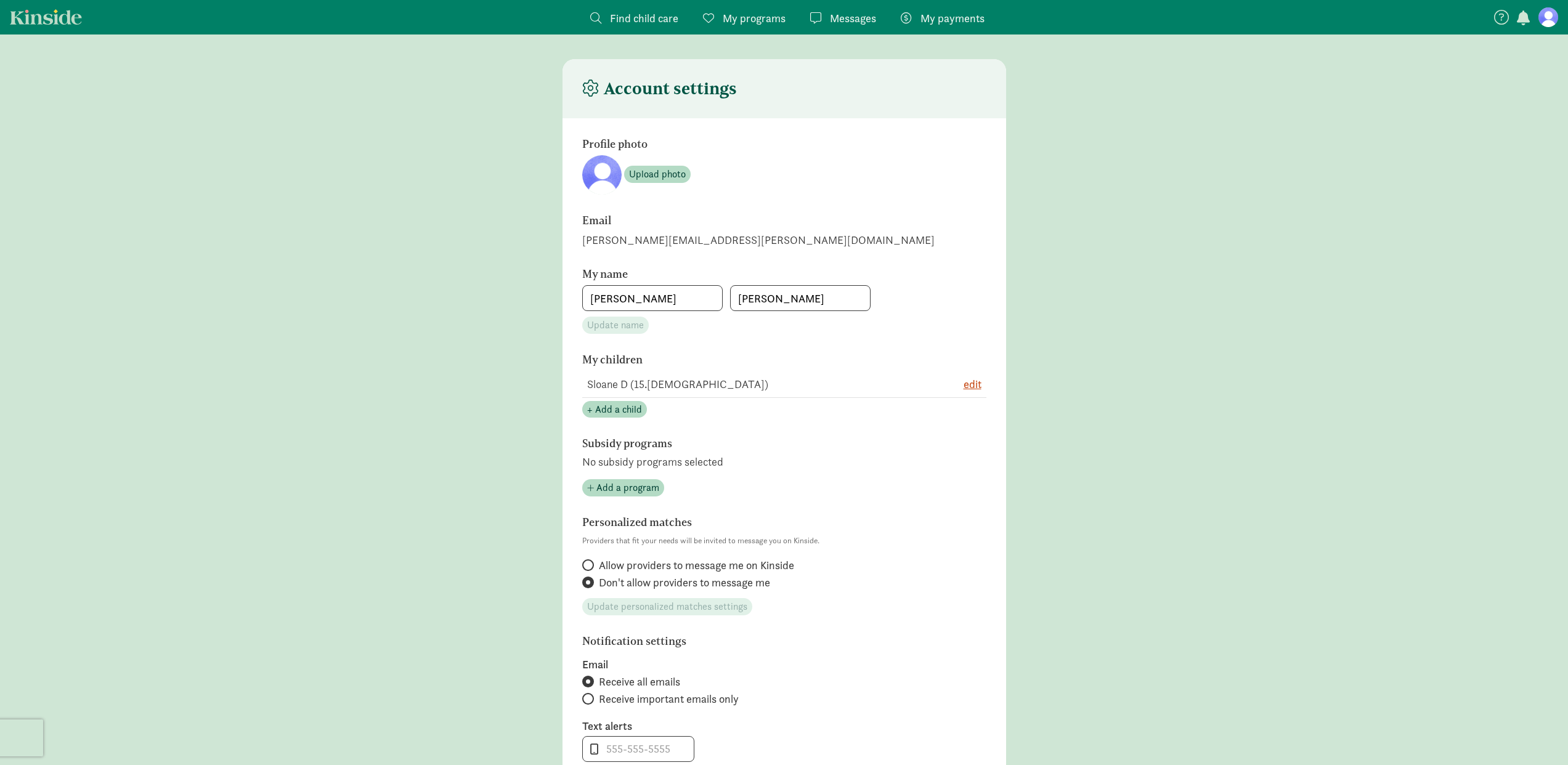
click at [1519, 25] on button "button" at bounding box center [1523, 19] width 17 height 16
click at [1500, 16] on icon at bounding box center [1502, 17] width 15 height 15
